Goal: Information Seeking & Learning: Learn about a topic

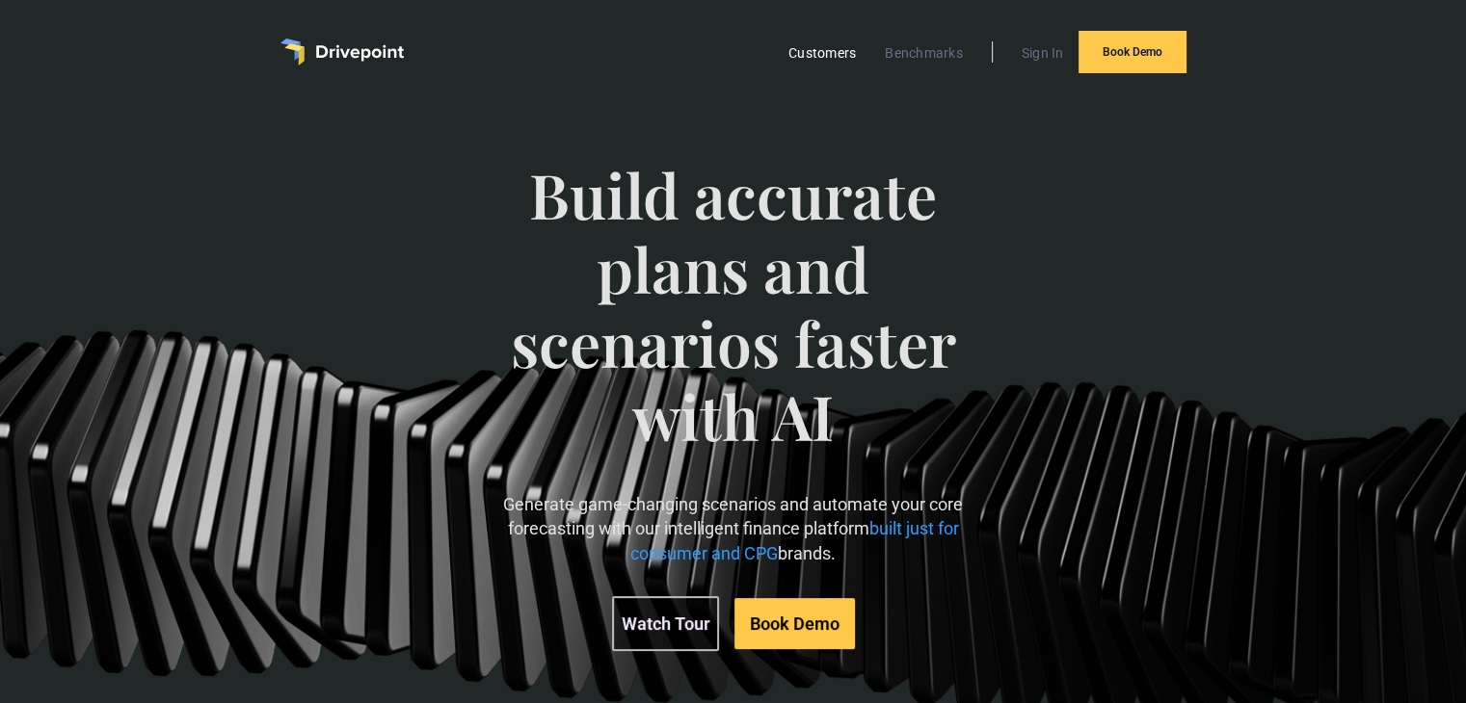
click at [814, 52] on link "Customers" at bounding box center [822, 52] width 87 height 25
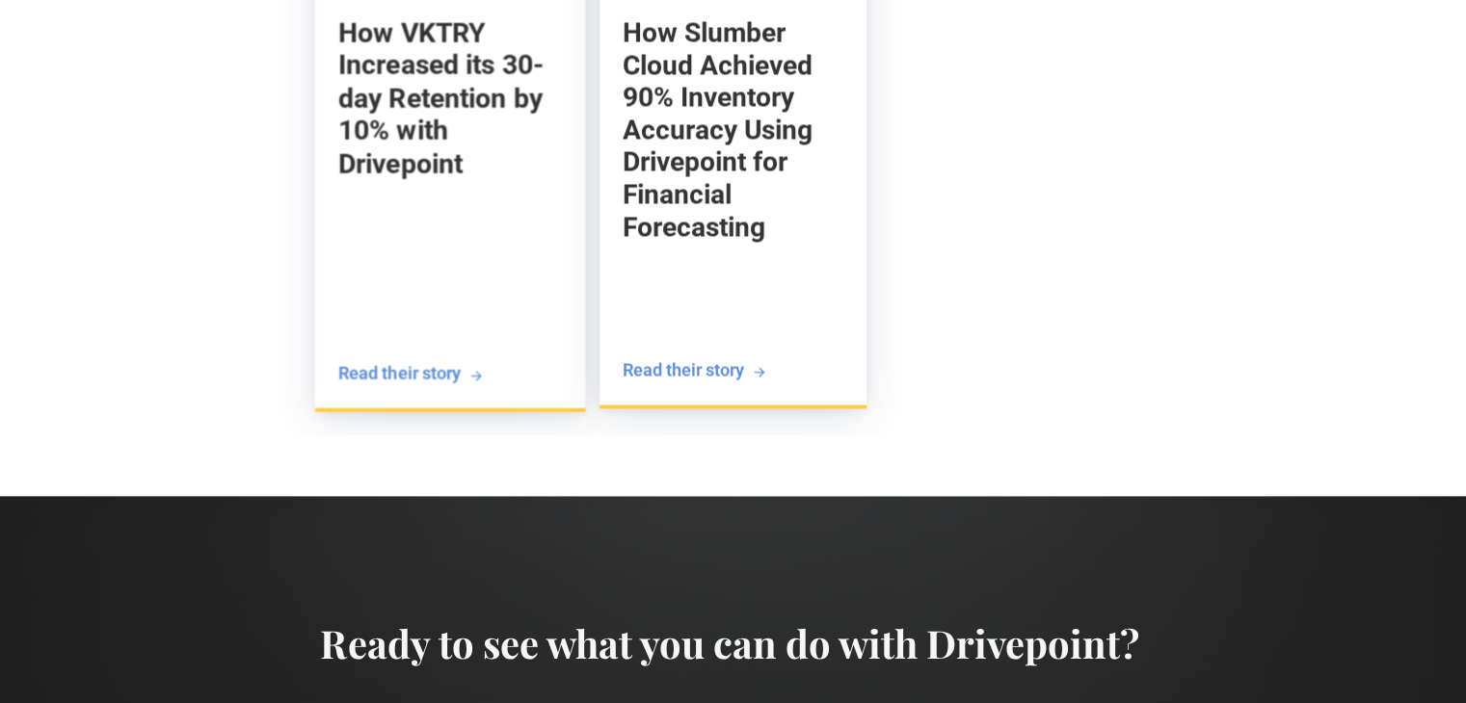
scroll to position [3934, 0]
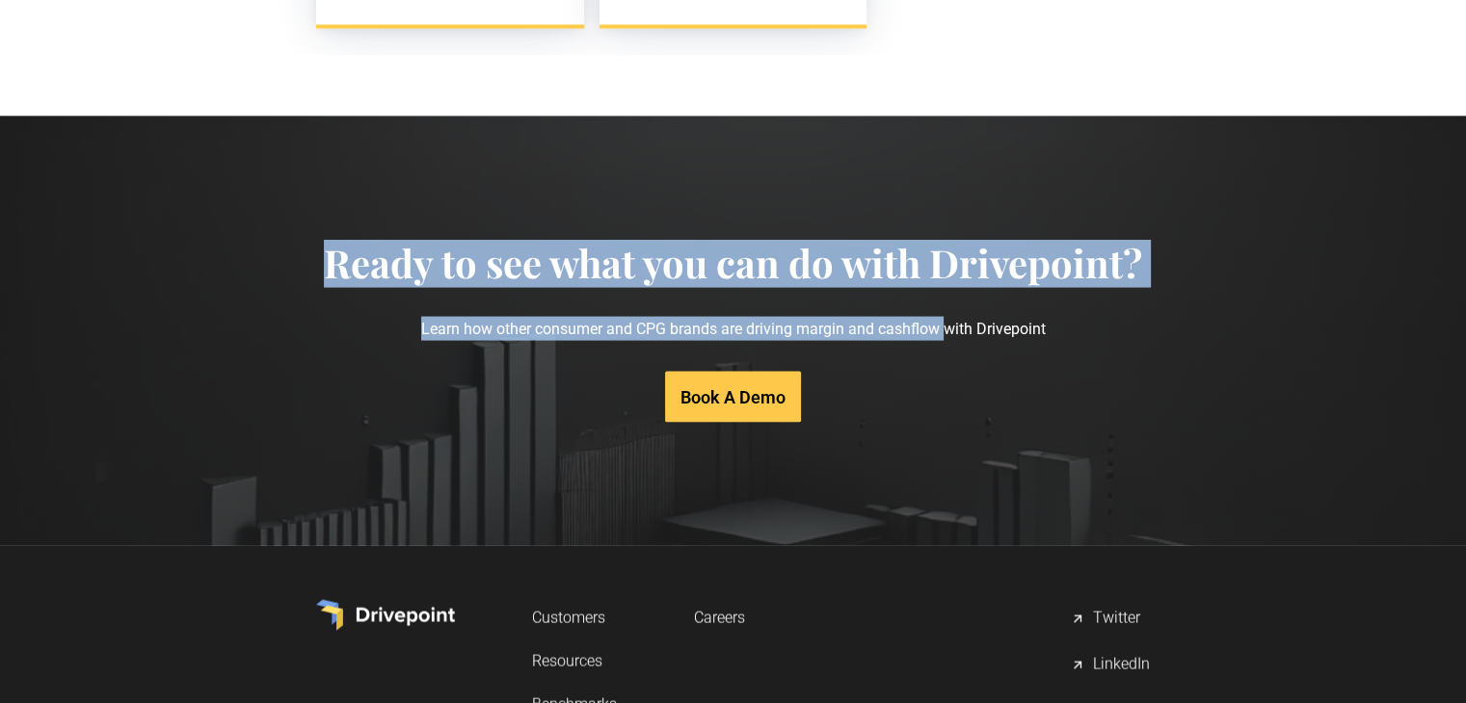
drag, startPoint x: 328, startPoint y: 262, endPoint x: 967, endPoint y: 357, distance: 646.8
click at [967, 357] on div "Ready to see what you can do with Drivepoint? Learn how other consumer and CPG …" at bounding box center [733, 331] width 818 height 183
click at [711, 332] on p "Learn how other consumer and CPG brands are driving margin and cashflow with Dr…" at bounding box center [733, 329] width 818 height 86
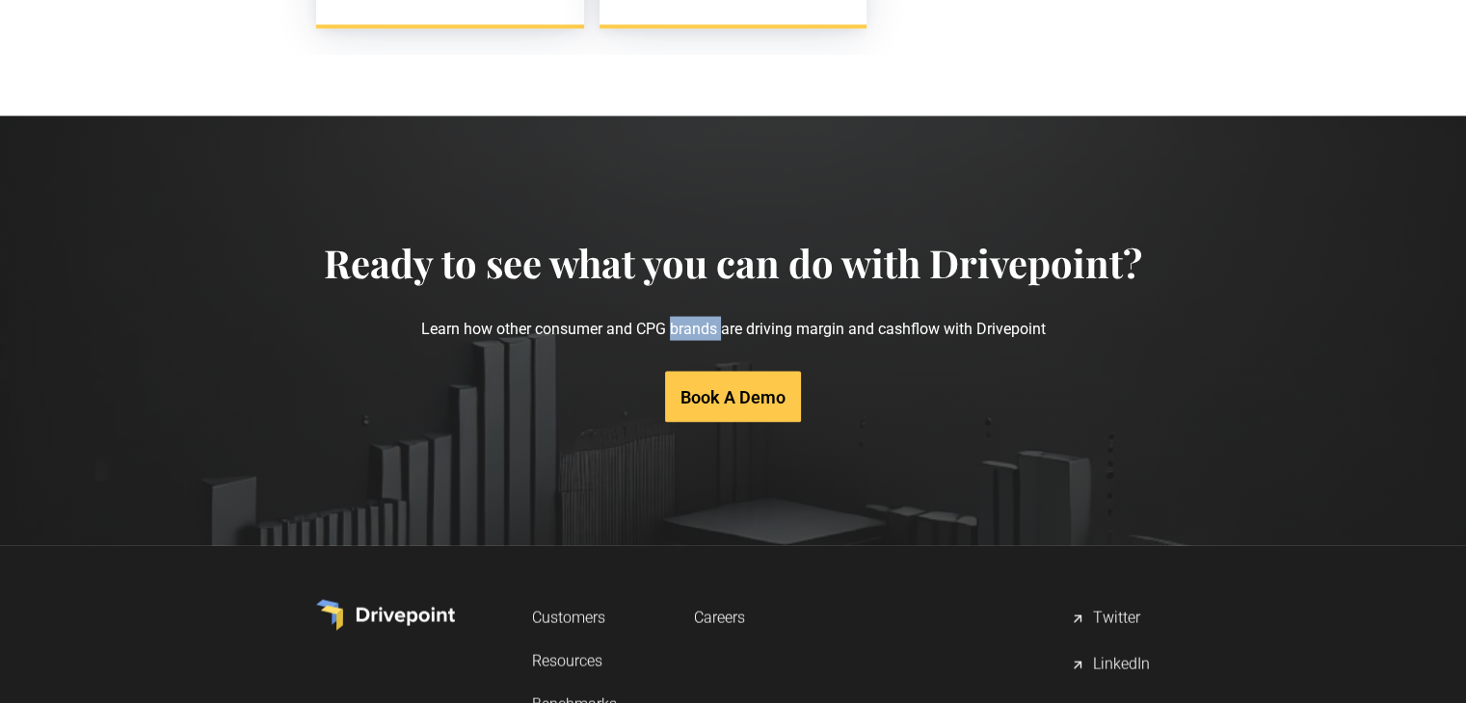
click at [711, 332] on p "Learn how other consumer and CPG brands are driving margin and cashflow with Dr…" at bounding box center [733, 329] width 818 height 86
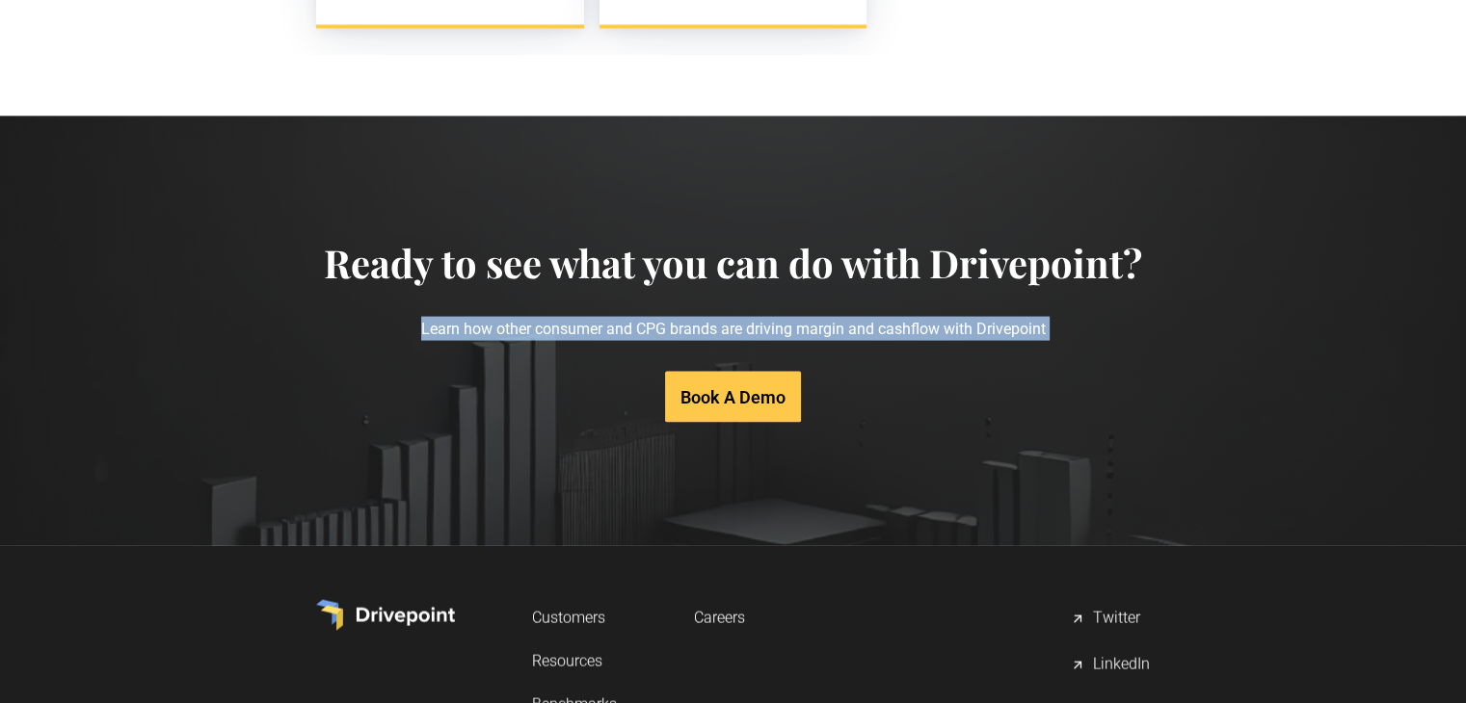
click at [711, 332] on p "Learn how other consumer and CPG brands are driving margin and cashflow with Dr…" at bounding box center [733, 329] width 818 height 86
click at [761, 324] on p "Learn how other consumer and CPG brands are driving margin and cashflow with Dr…" at bounding box center [733, 329] width 818 height 86
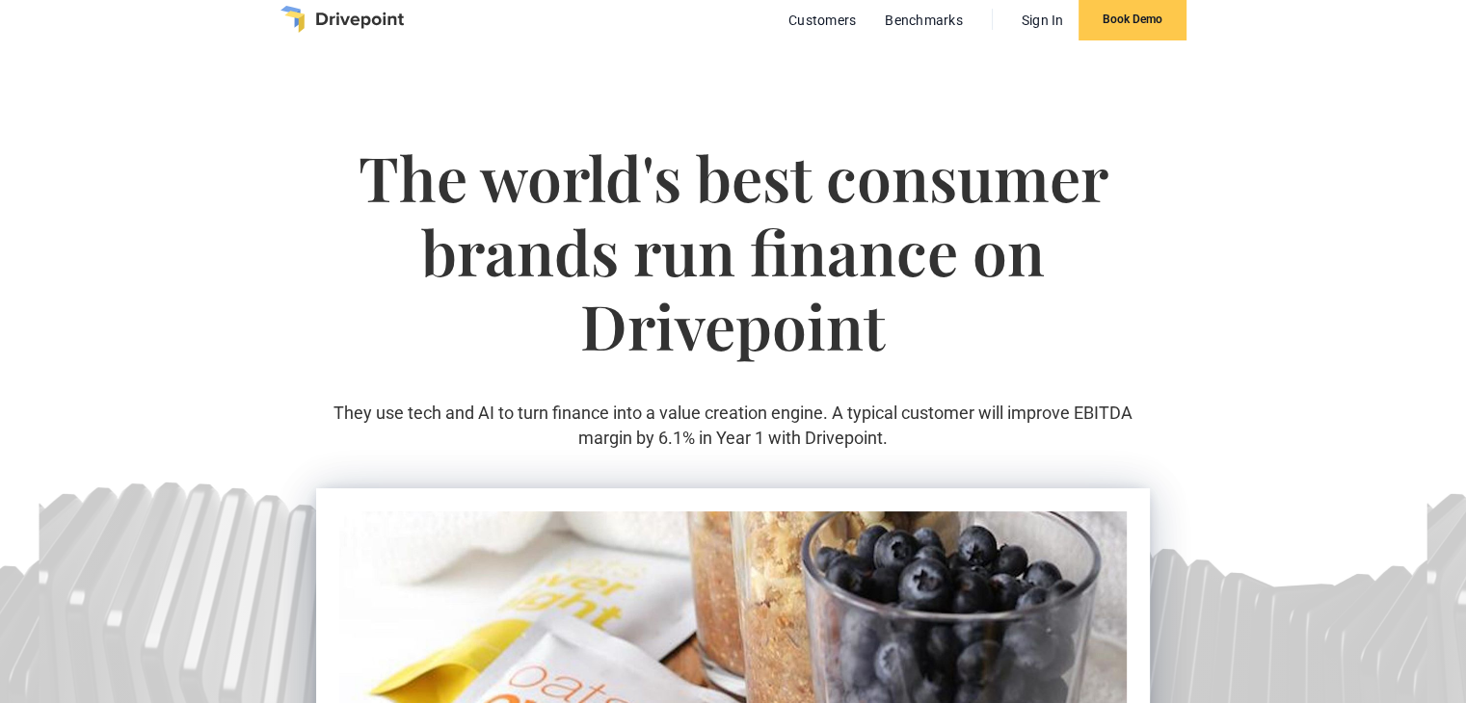
scroll to position [0, 0]
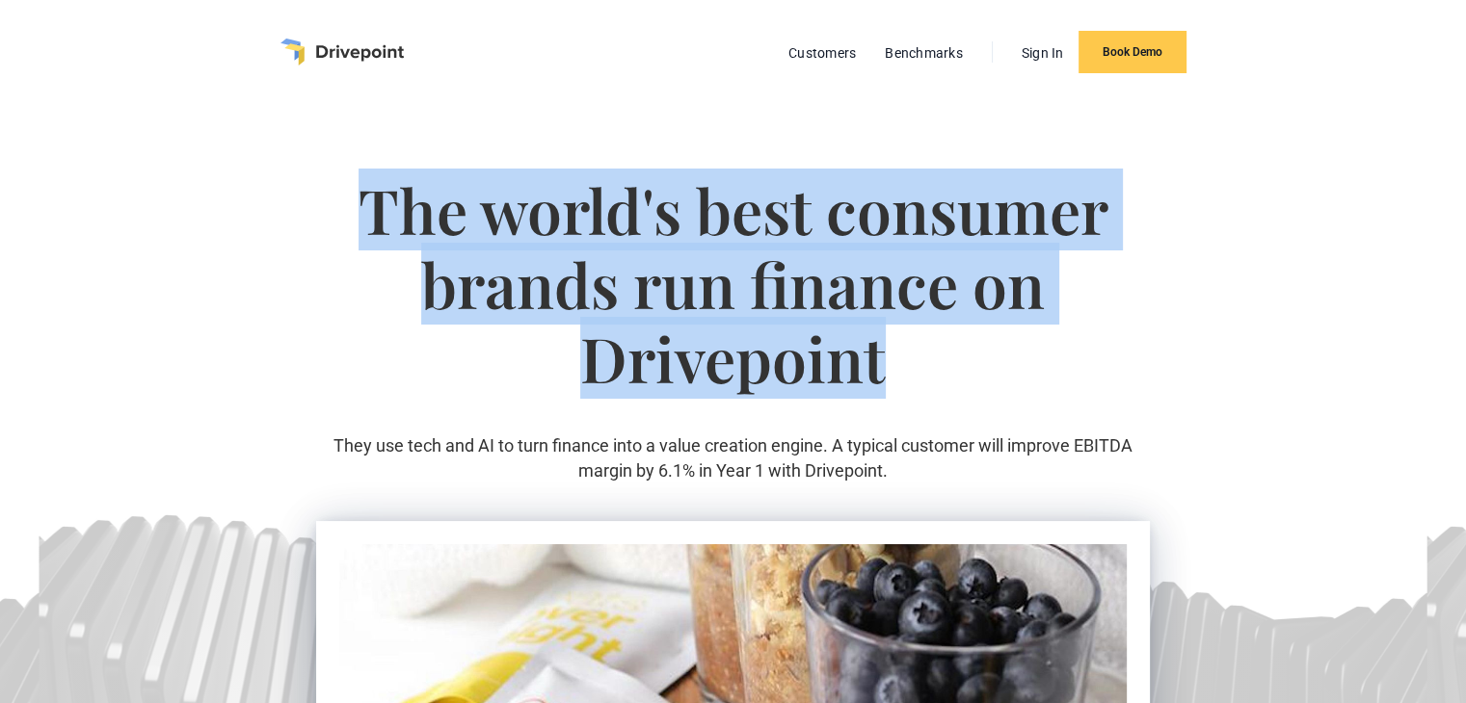
drag, startPoint x: 517, startPoint y: 219, endPoint x: 1001, endPoint y: 383, distance: 510.7
click at [1001, 383] on div "The world's best consumer brands run finance on Drivepoint They use tech and AI…" at bounding box center [733, 328] width 834 height 386
click at [737, 248] on h1 "The world's best consumer brands run finance on Drivepoint" at bounding box center [733, 303] width 834 height 260
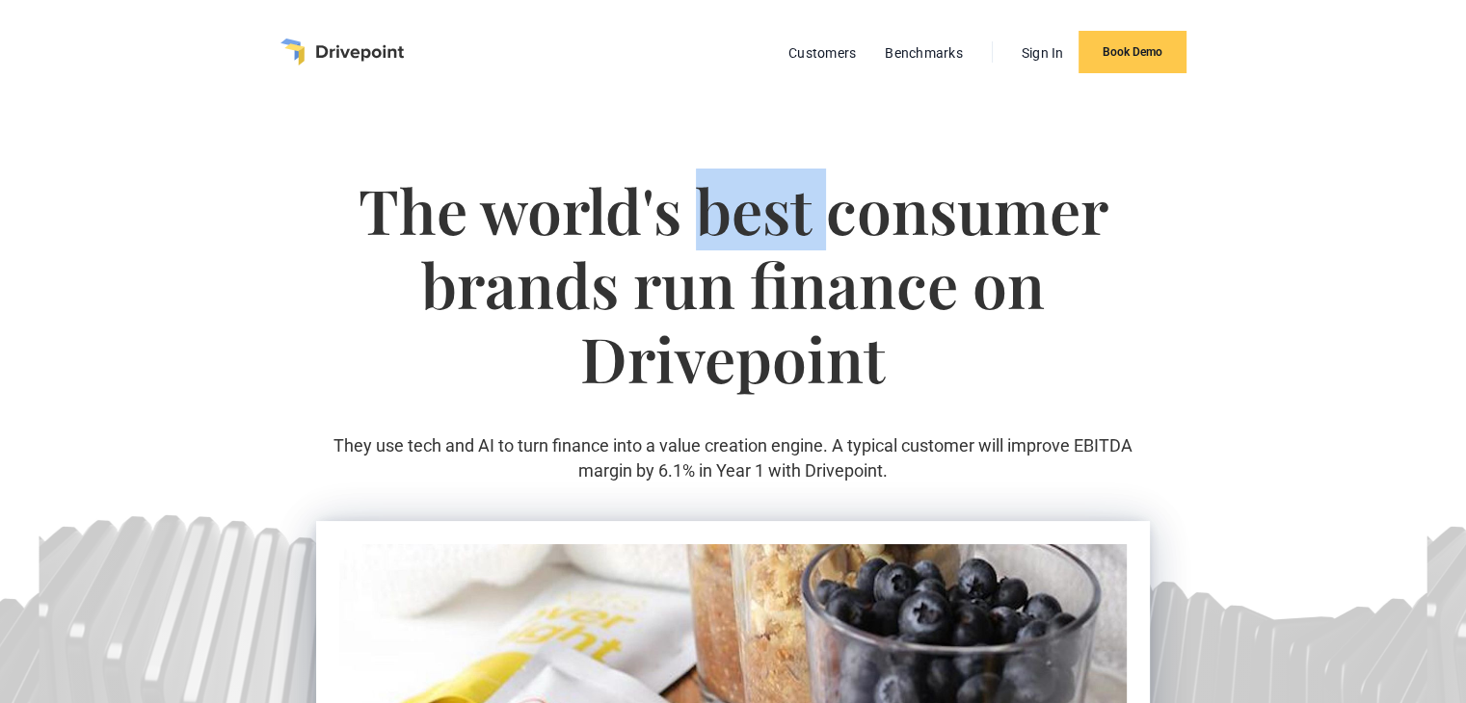
click at [737, 248] on h1 "The world's best consumer brands run finance on Drivepoint" at bounding box center [733, 303] width 834 height 260
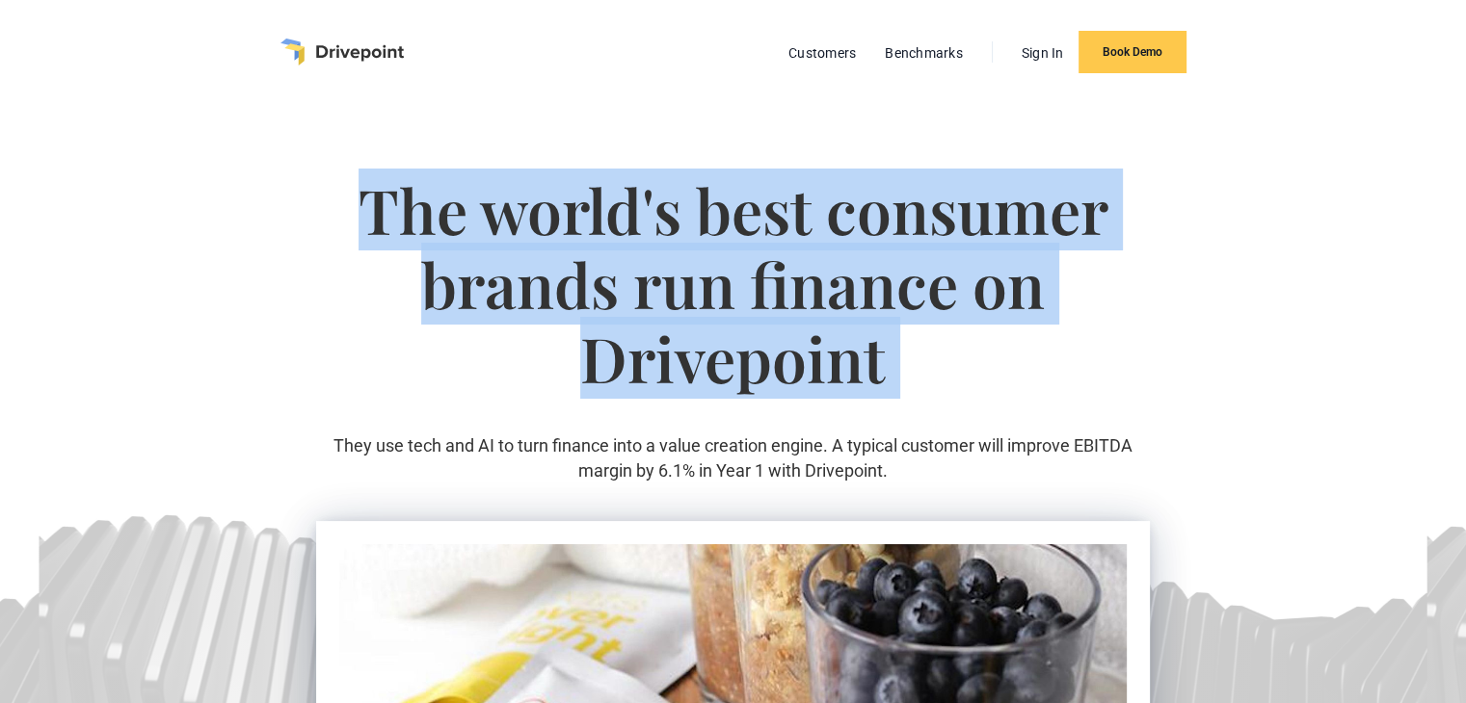
click at [737, 248] on h1 "The world's best consumer brands run finance on Drivepoint" at bounding box center [733, 303] width 834 height 260
click at [729, 261] on h1 "The world's best consumer brands run finance on Drivepoint" at bounding box center [733, 303] width 834 height 260
